Goal: Task Accomplishment & Management: Manage account settings

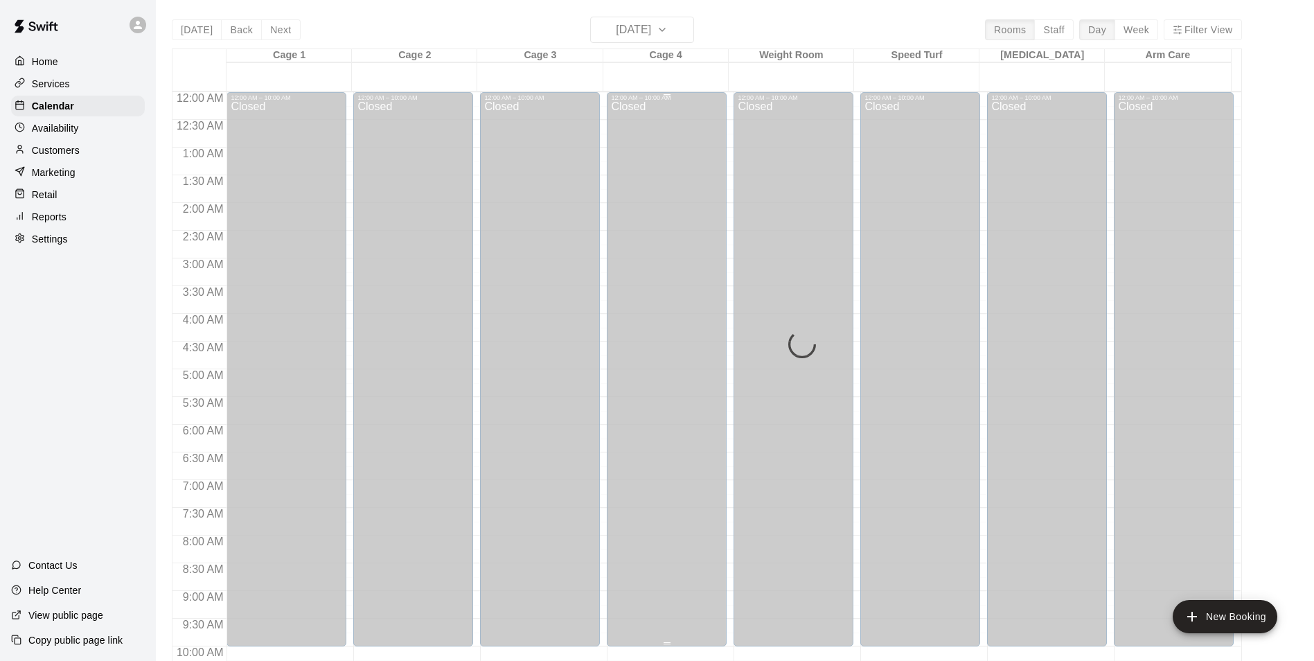
scroll to position [262, 0]
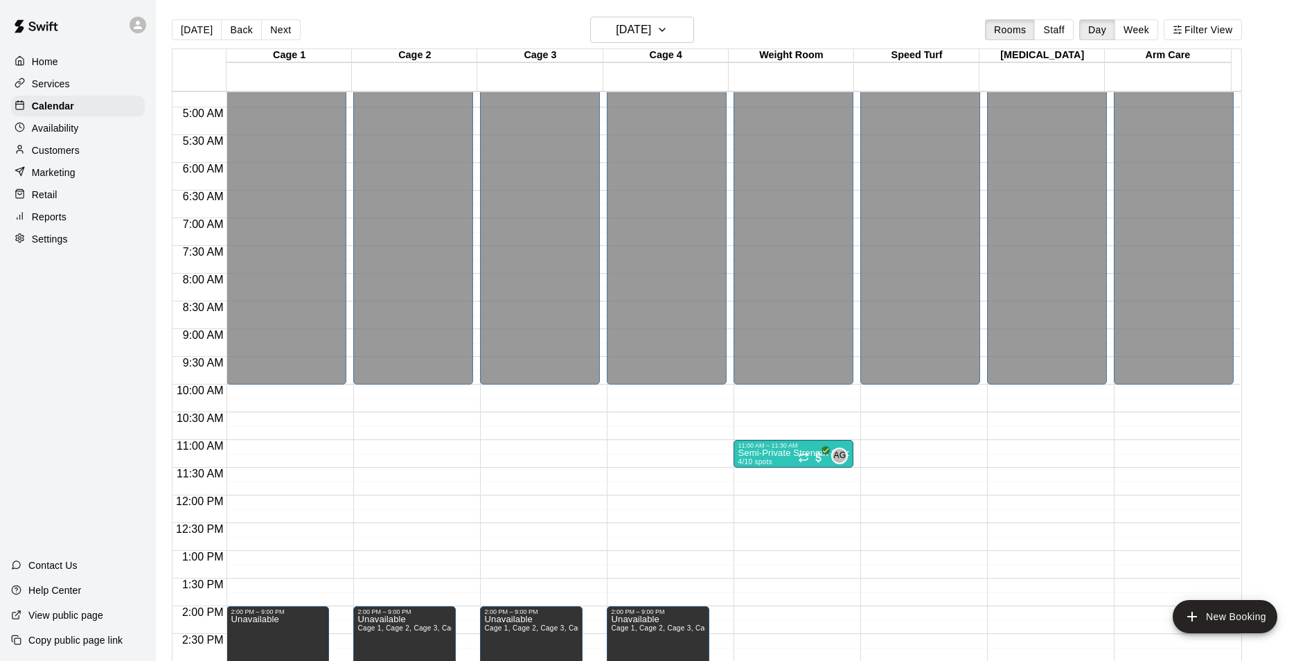
click at [43, 152] on p "Customers" at bounding box center [56, 150] width 48 height 14
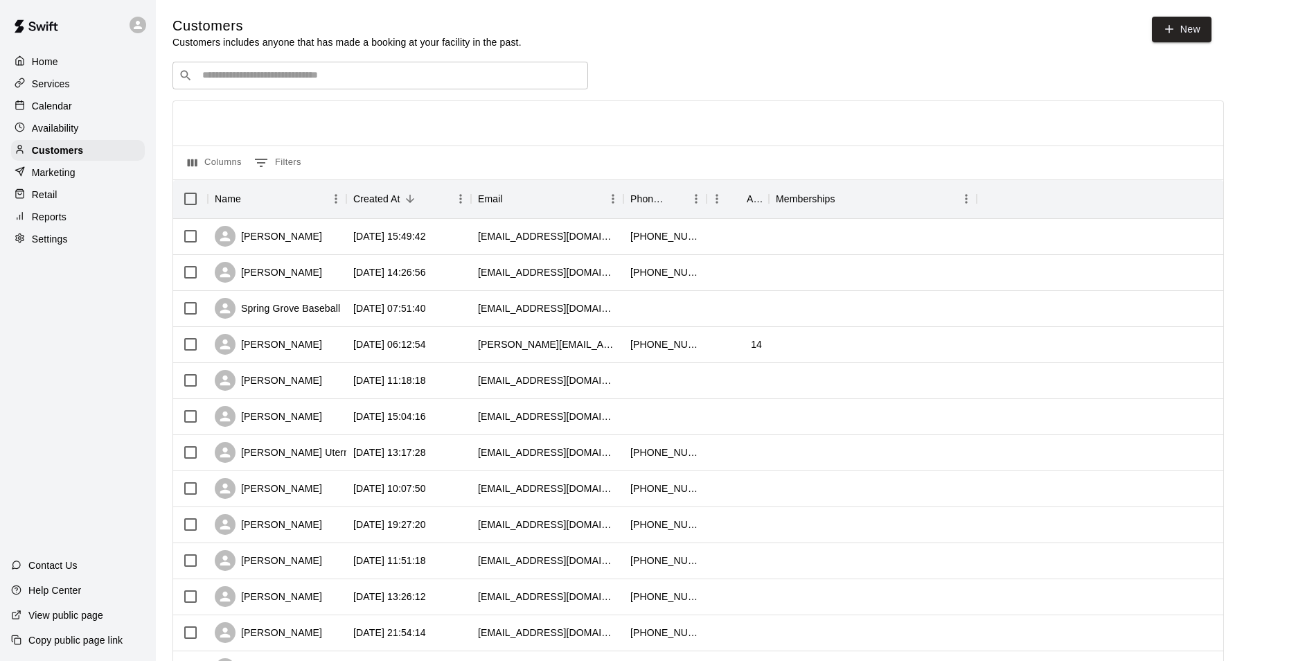
click at [322, 81] on input "Search customers by name or email" at bounding box center [390, 76] width 384 height 14
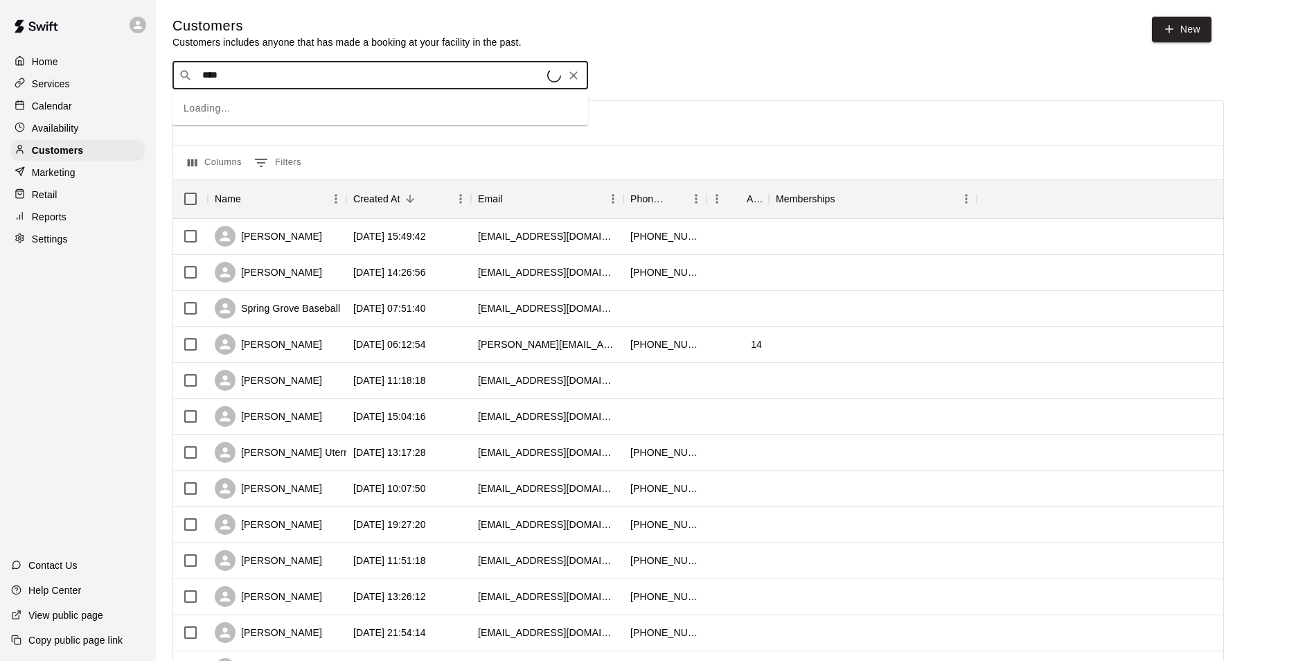
type input "*****"
click at [231, 105] on p "[PERSON_NAME]" at bounding box center [253, 106] width 85 height 15
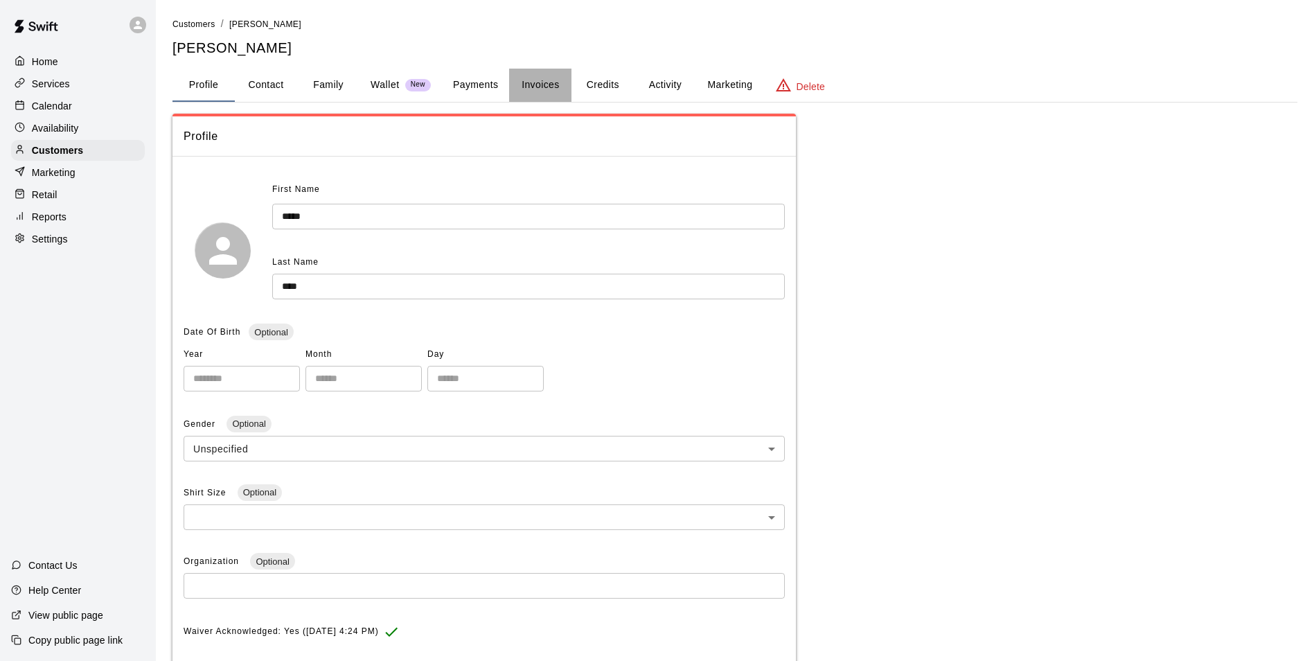
click at [538, 84] on button "Invoices" at bounding box center [540, 85] width 62 height 33
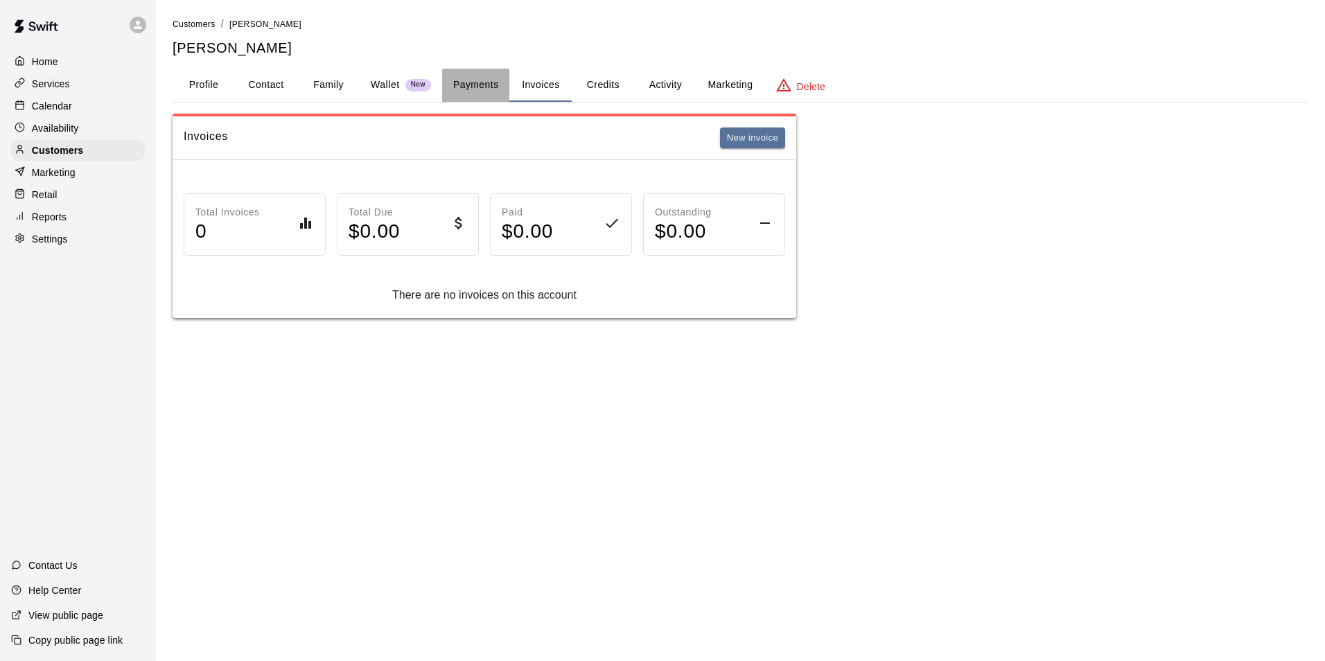
click at [479, 87] on button "Payments" at bounding box center [475, 85] width 67 height 33
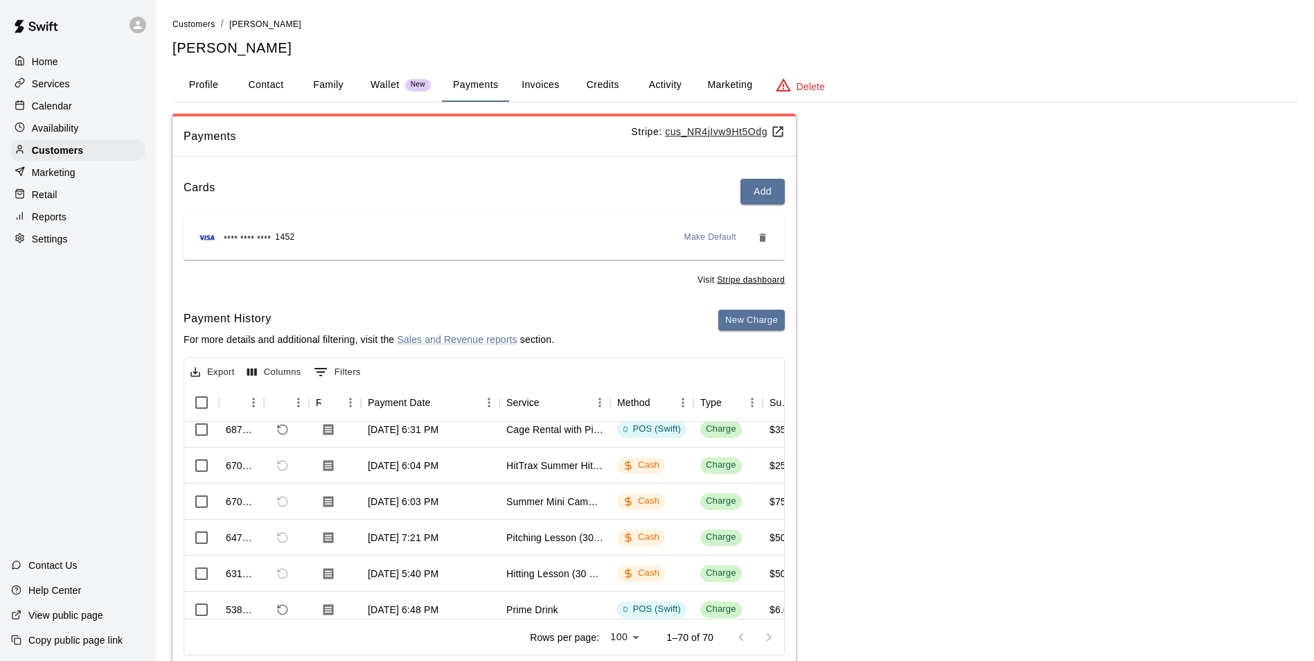
scroll to position [69, 0]
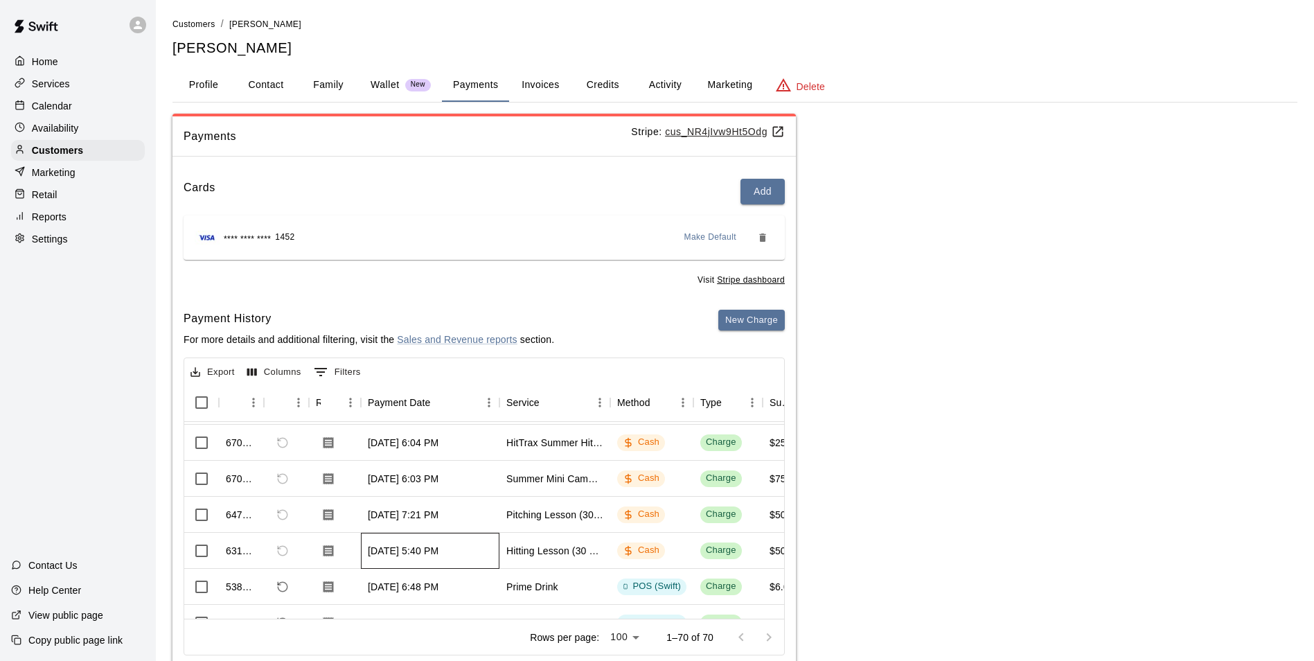
click at [481, 558] on div "[DATE] 5:40 PM" at bounding box center [430, 551] width 139 height 36
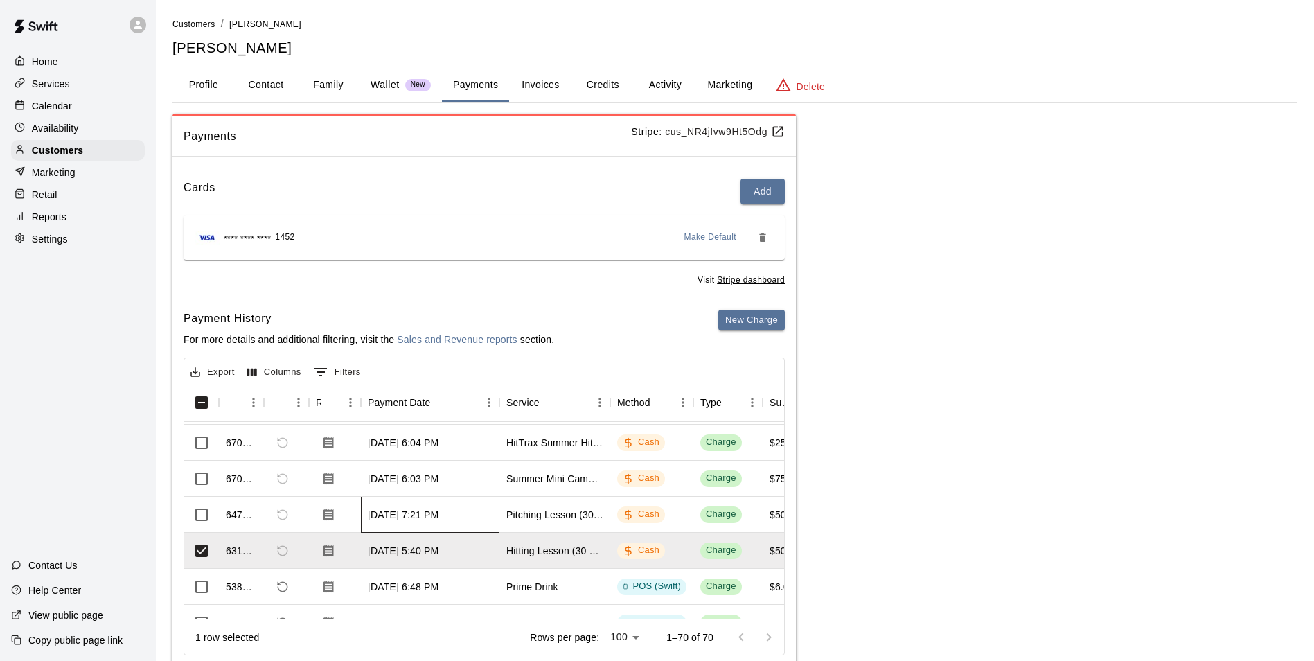
click at [439, 513] on div "[DATE] 7:21 PM" at bounding box center [403, 515] width 71 height 14
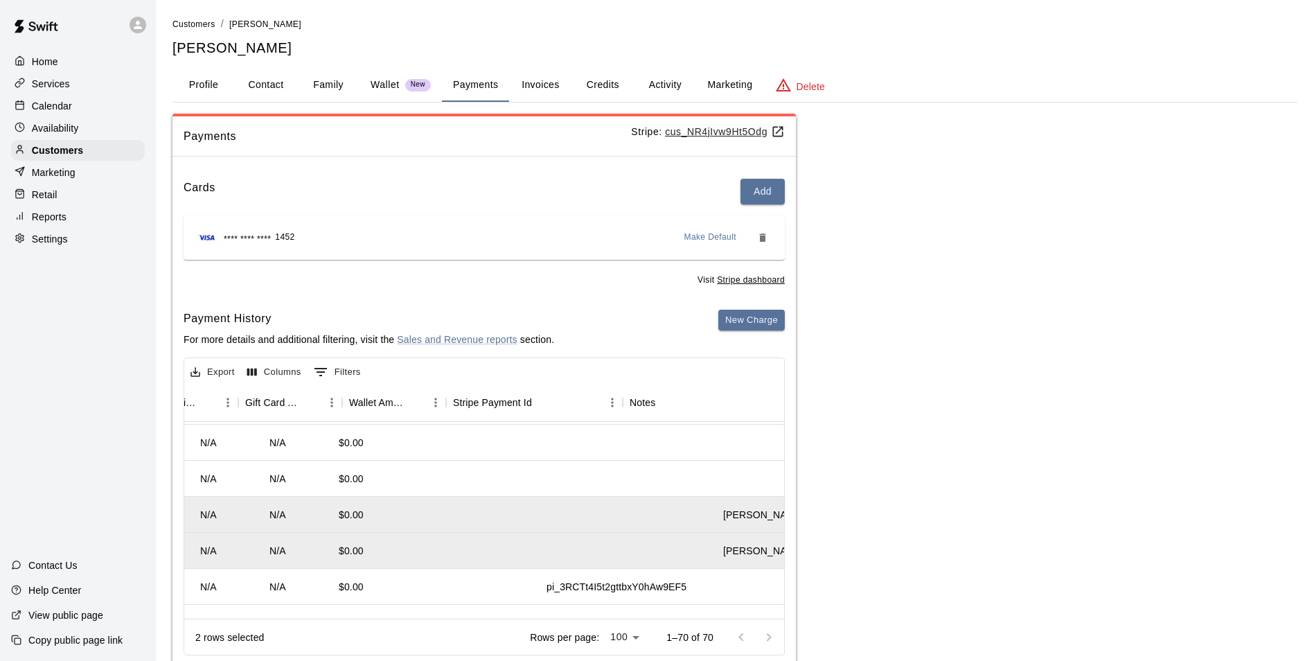
scroll to position [69, 1295]
